Goal: Information Seeking & Learning: Learn about a topic

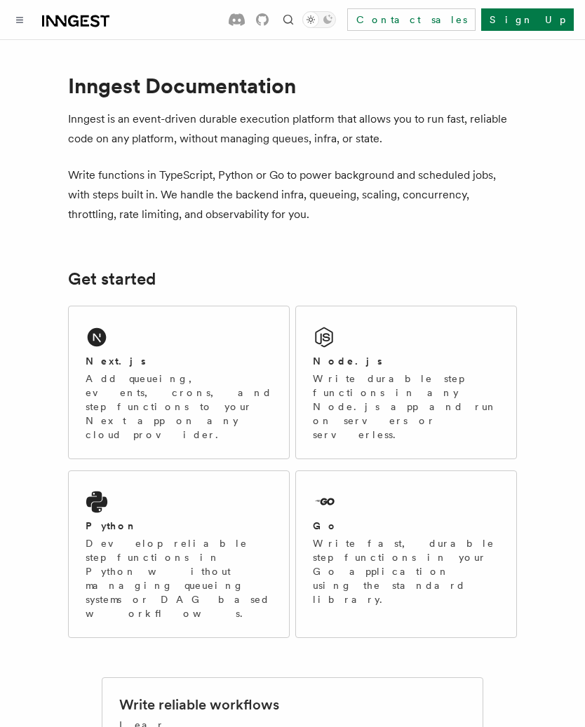
click at [112, 368] on h2 "Next.js" at bounding box center [116, 361] width 60 height 14
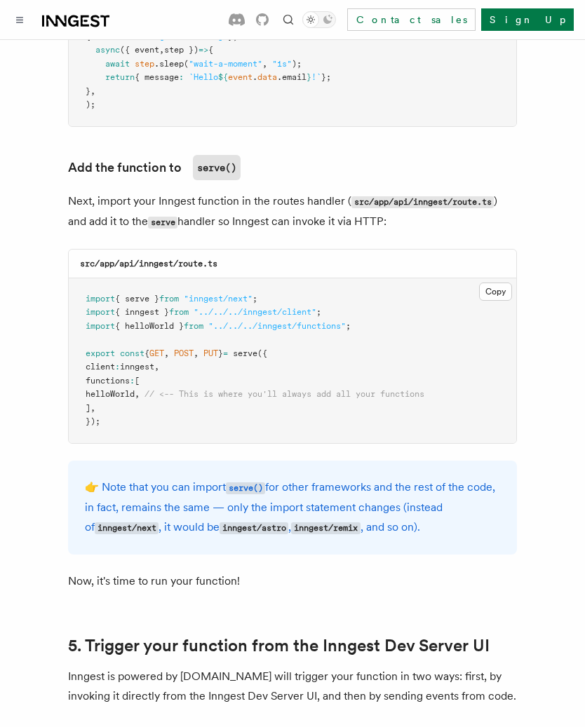
scroll to position [2719, 0]
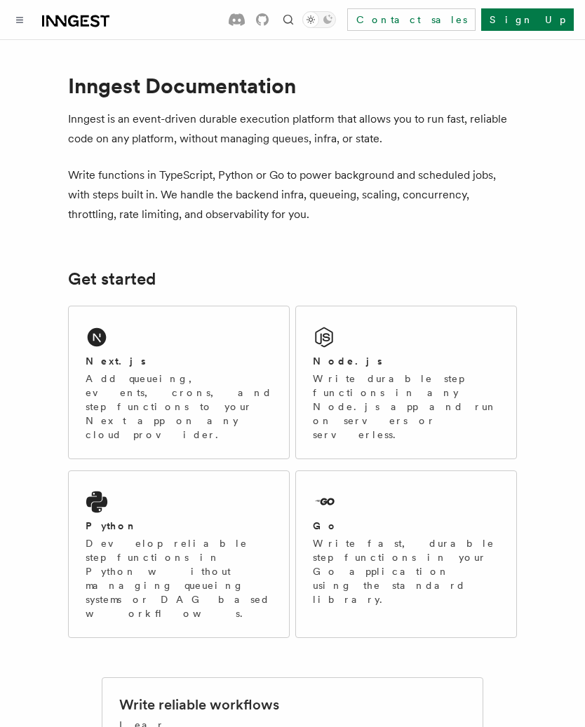
click at [455, 371] on div "Node.js Write durable step functions in any Node.js app and run on servers or s…" at bounding box center [406, 398] width 187 height 88
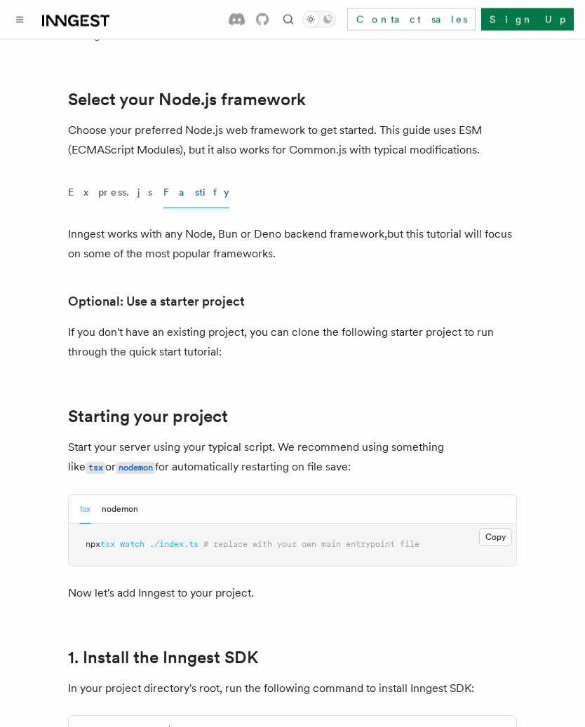
scroll to position [296, 0]
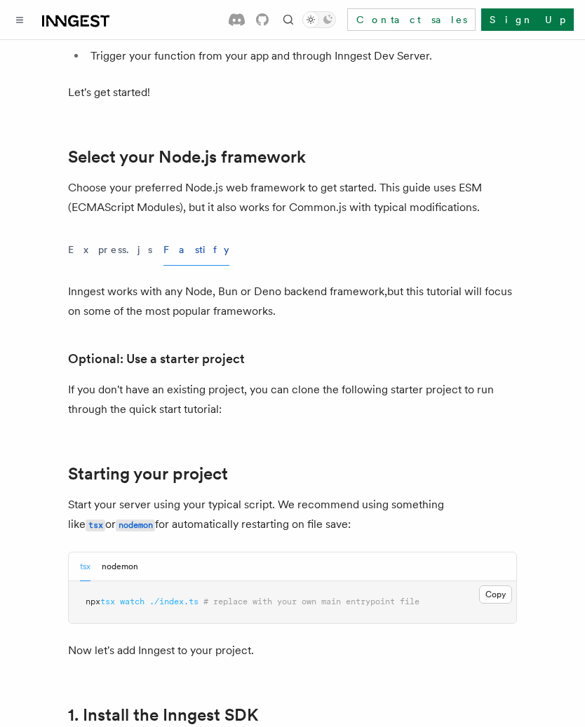
click at [88, 253] on button "Express.js" at bounding box center [110, 250] width 84 height 32
click at [163, 257] on button "Fastify" at bounding box center [196, 250] width 66 height 32
click at [88, 258] on button "Express.js" at bounding box center [110, 250] width 84 height 32
click at [163, 260] on button "Fastify" at bounding box center [196, 250] width 66 height 32
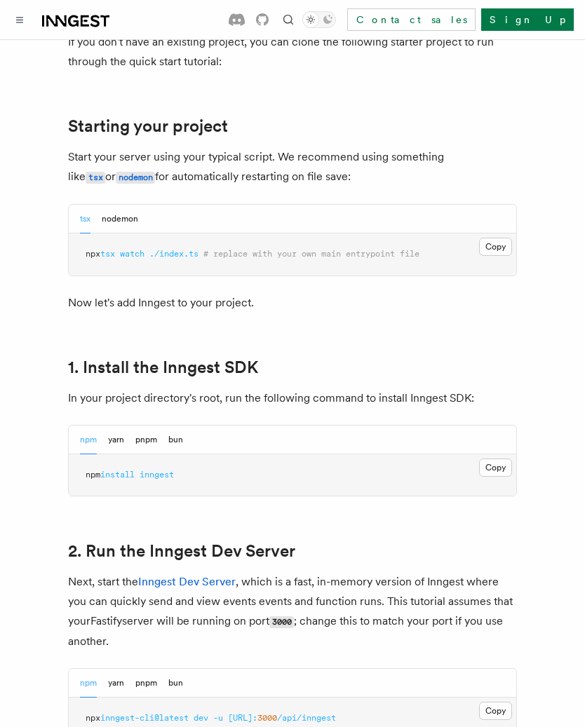
scroll to position [642, 0]
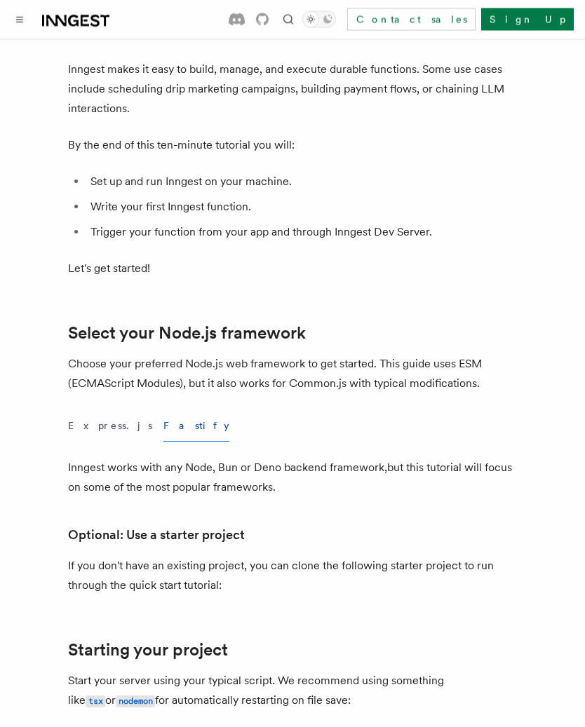
click at [18, 26] on button "Toggle navigation" at bounding box center [19, 19] width 17 height 17
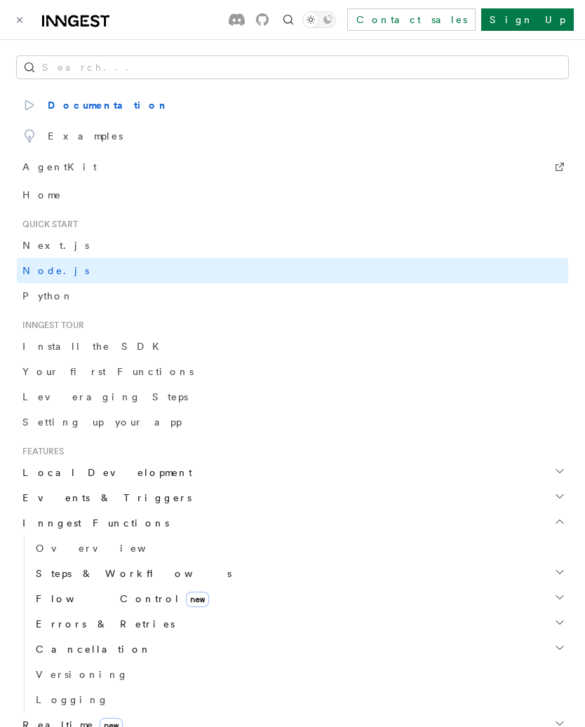
click at [69, 305] on link "Python" at bounding box center [292, 295] width 551 height 25
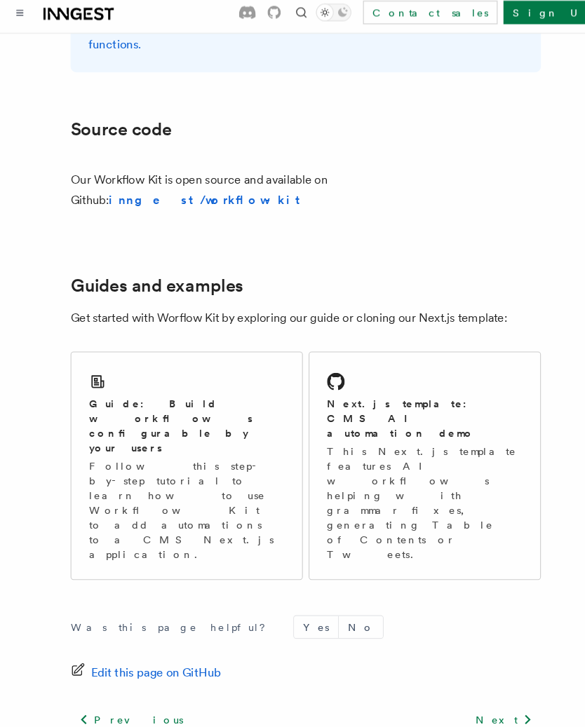
scroll to position [724, 0]
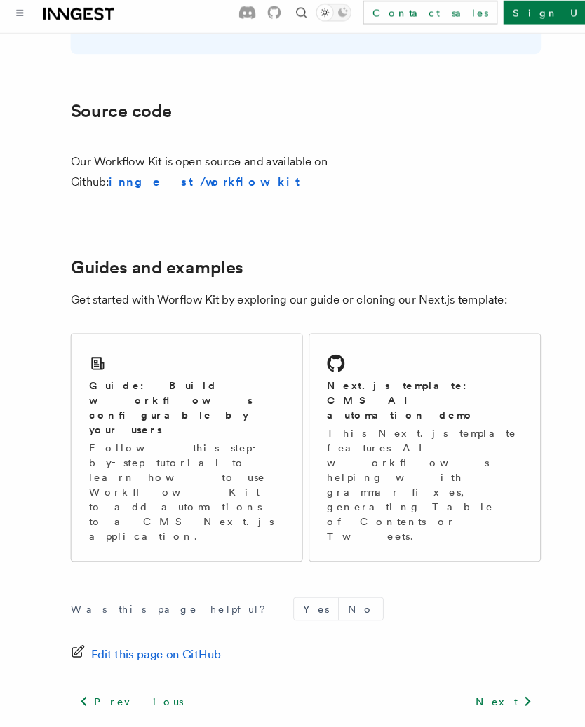
click at [86, 429] on p "Follow this step-by-step tutorial to learn how to use Workflow Kit to add autom…" at bounding box center [179, 478] width 187 height 98
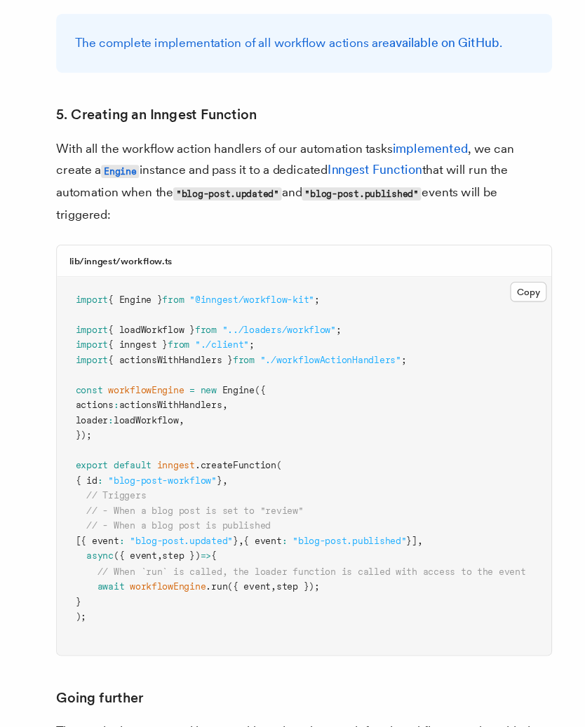
scroll to position [6143, 0]
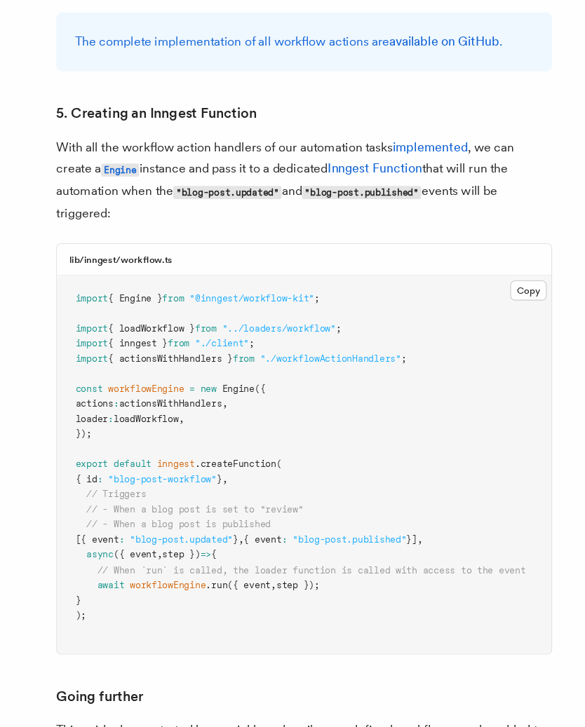
click at [251, 720] on link "Workflow Kit" at bounding box center [246, 726] width 67 height 13
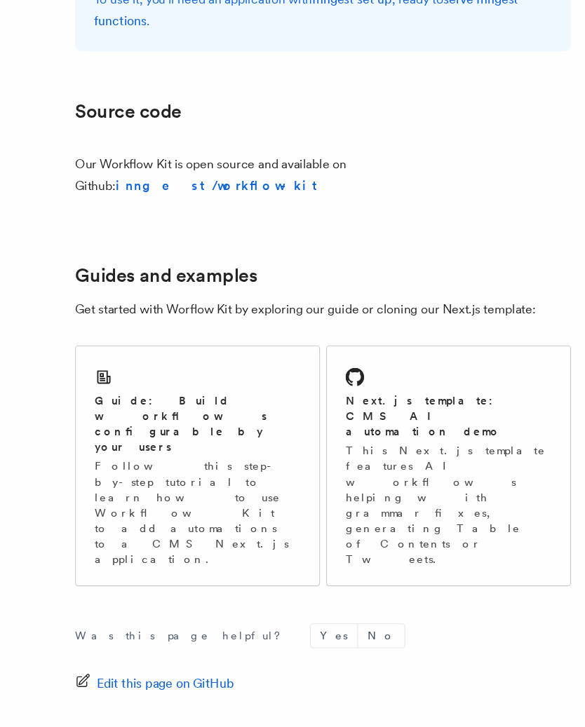
scroll to position [692, 0]
click at [440, 446] on p "This Next.js template features AI workflows helping with grammar fixes, generat…" at bounding box center [406, 502] width 187 height 112
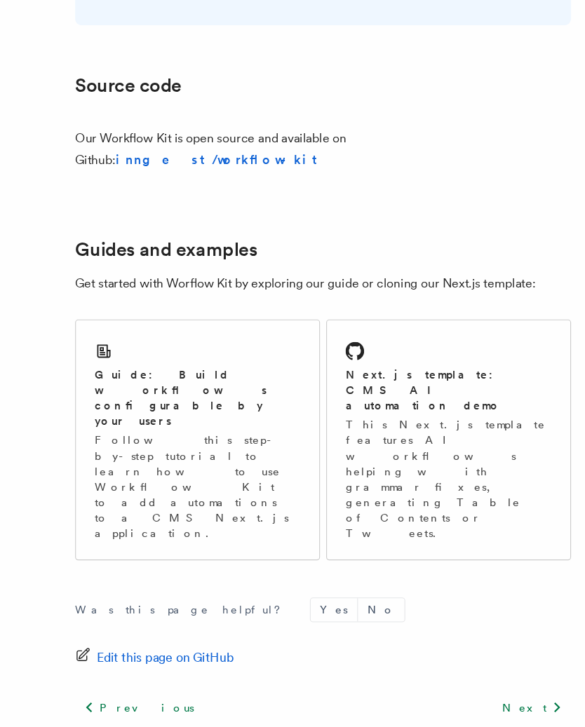
scroll to position [693, 0]
